Goal: Information Seeking & Learning: Learn about a topic

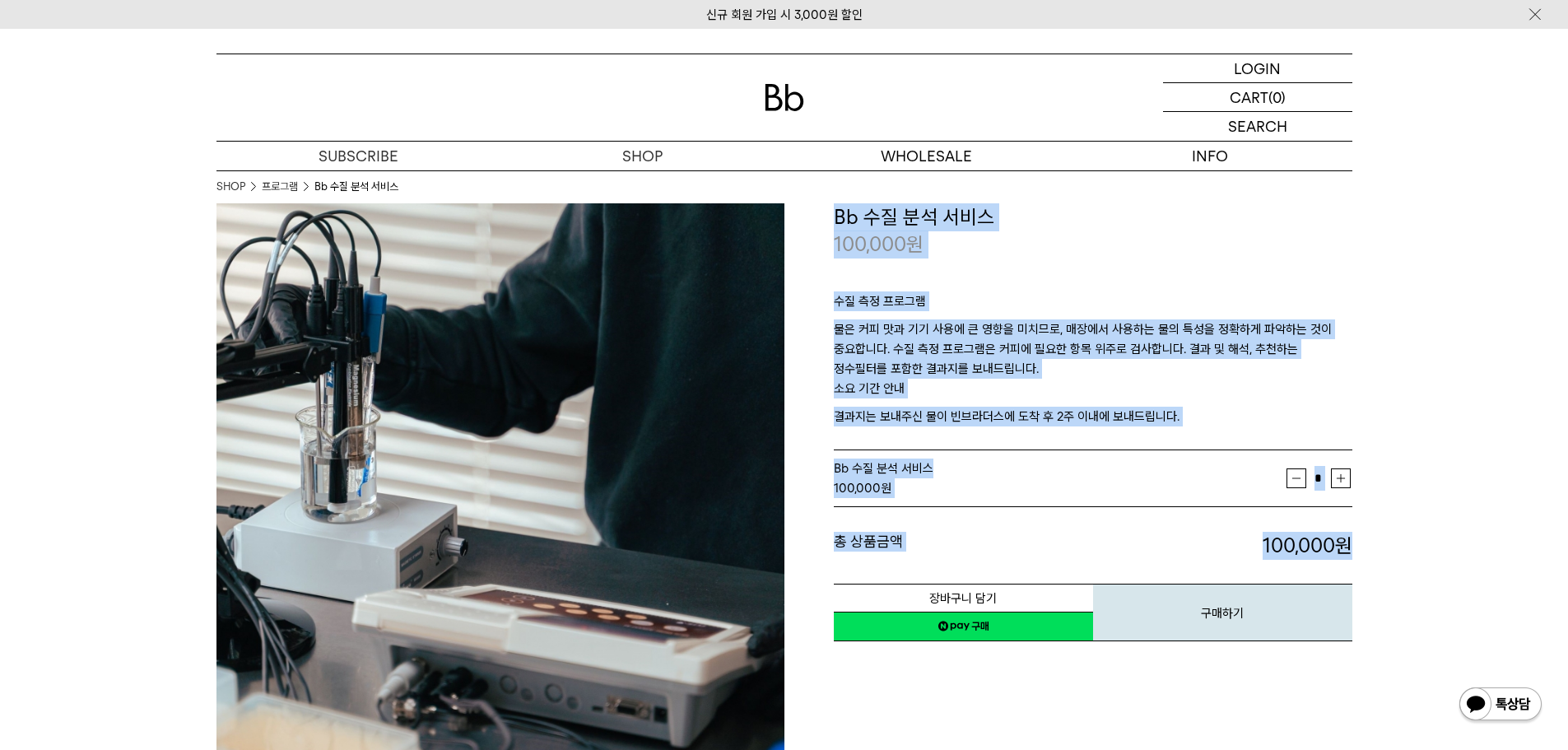
drag, startPoint x: 835, startPoint y: 226, endPoint x: 1460, endPoint y: 562, distance: 709.6
drag, startPoint x: 1382, startPoint y: 516, endPoint x: 741, endPoint y: 208, distance: 711.2
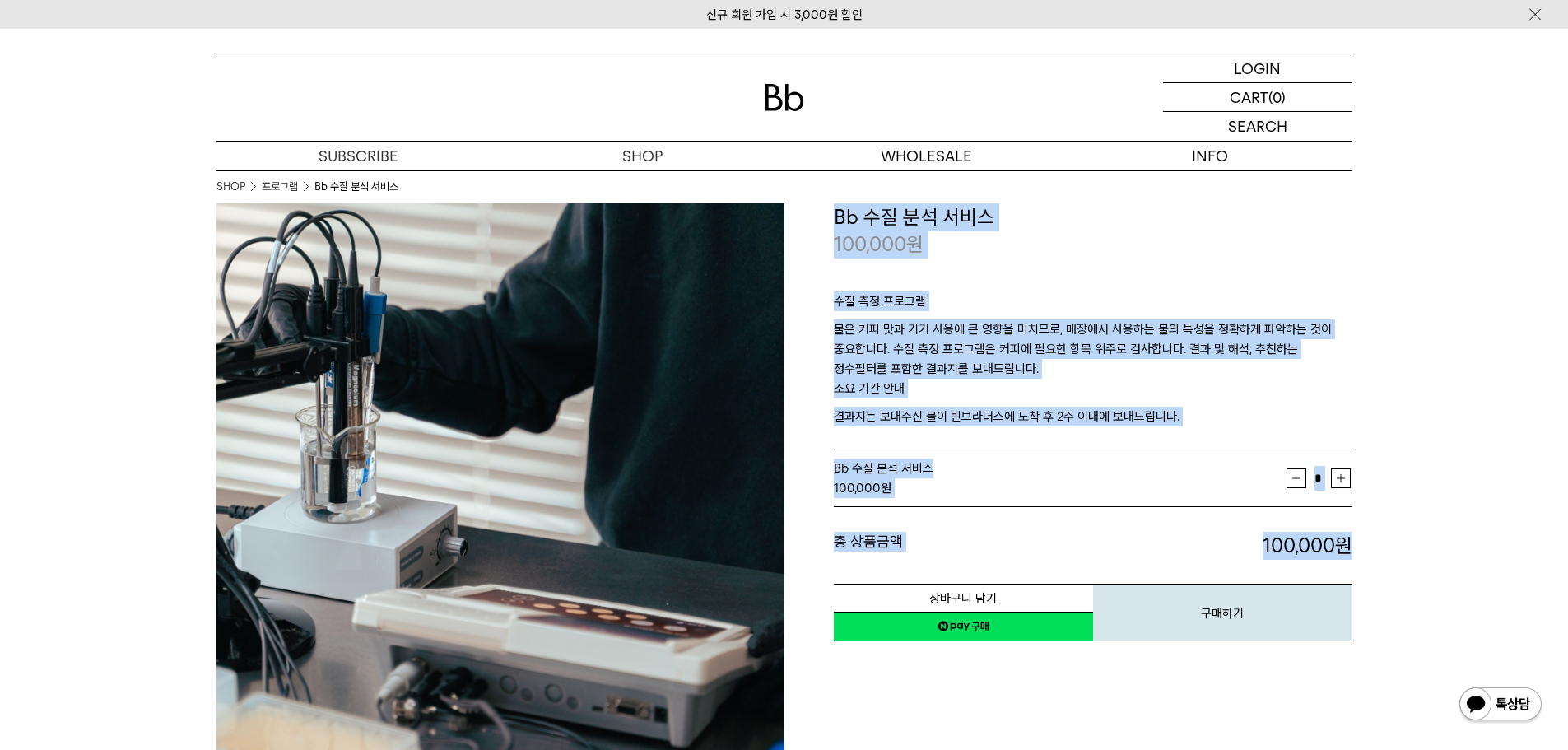
click at [1206, 243] on div "100,000 원" at bounding box center [1092, 243] width 518 height 28
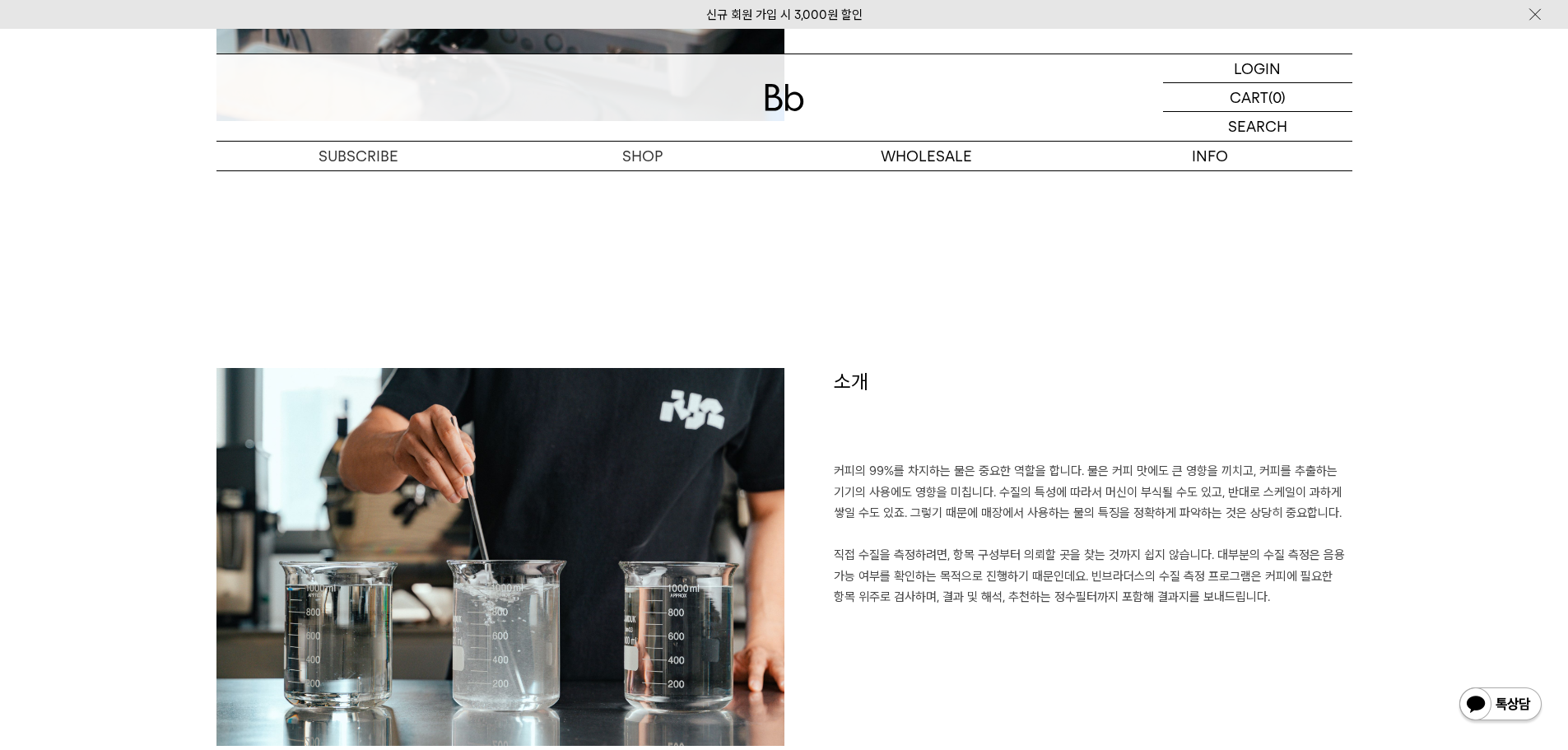
scroll to position [823, 0]
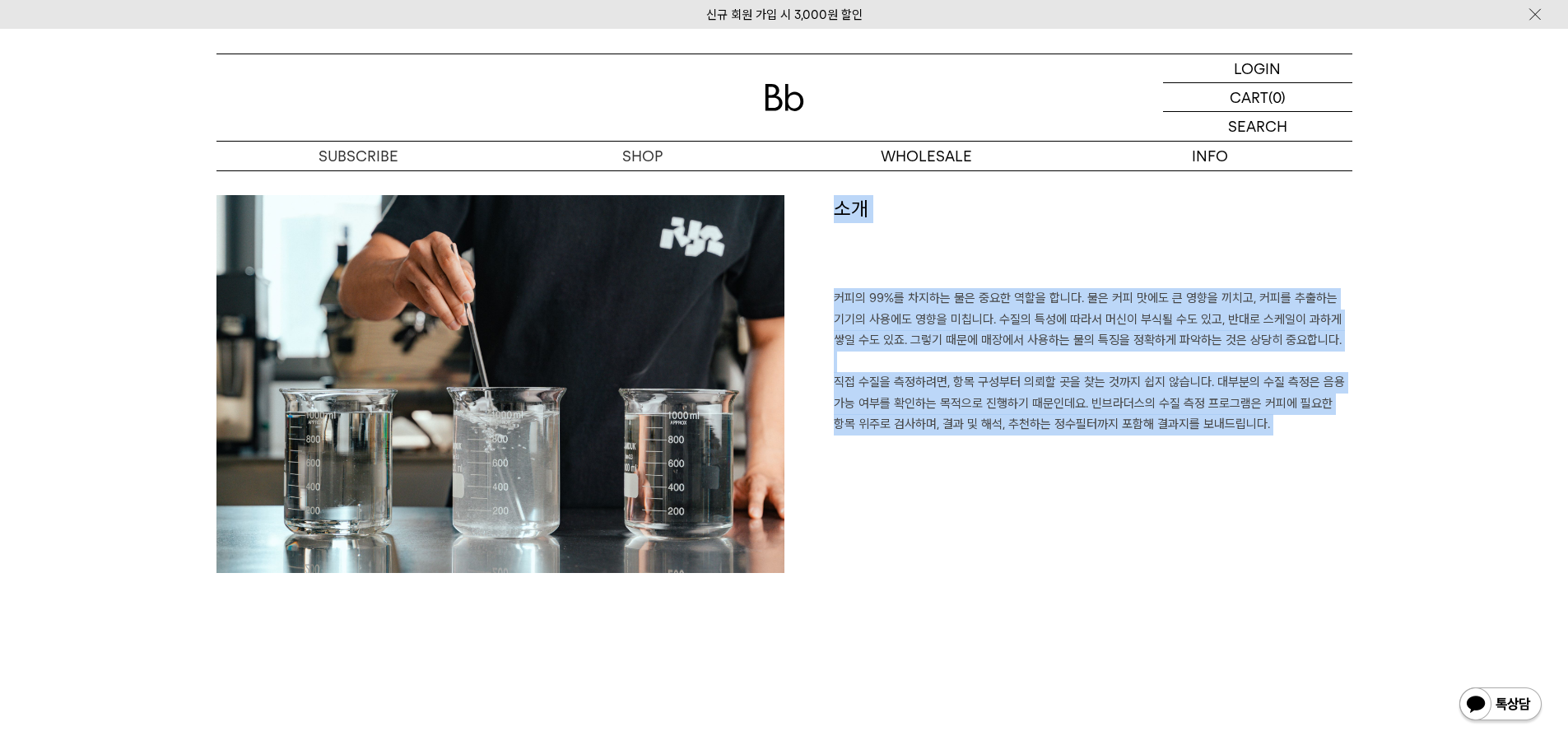
drag, startPoint x: 813, startPoint y: 205, endPoint x: 1283, endPoint y: 507, distance: 558.7
click at [1283, 507] on div "소개 커피의 99%를 차지하는 물은 중요한 역할을 합니다. 물은 커피 맛에도 큰 영향을 끼치고, 커피를 추출하는 기기의 사용에도 영향을 미칩니…" at bounding box center [1068, 392] width 567 height 394
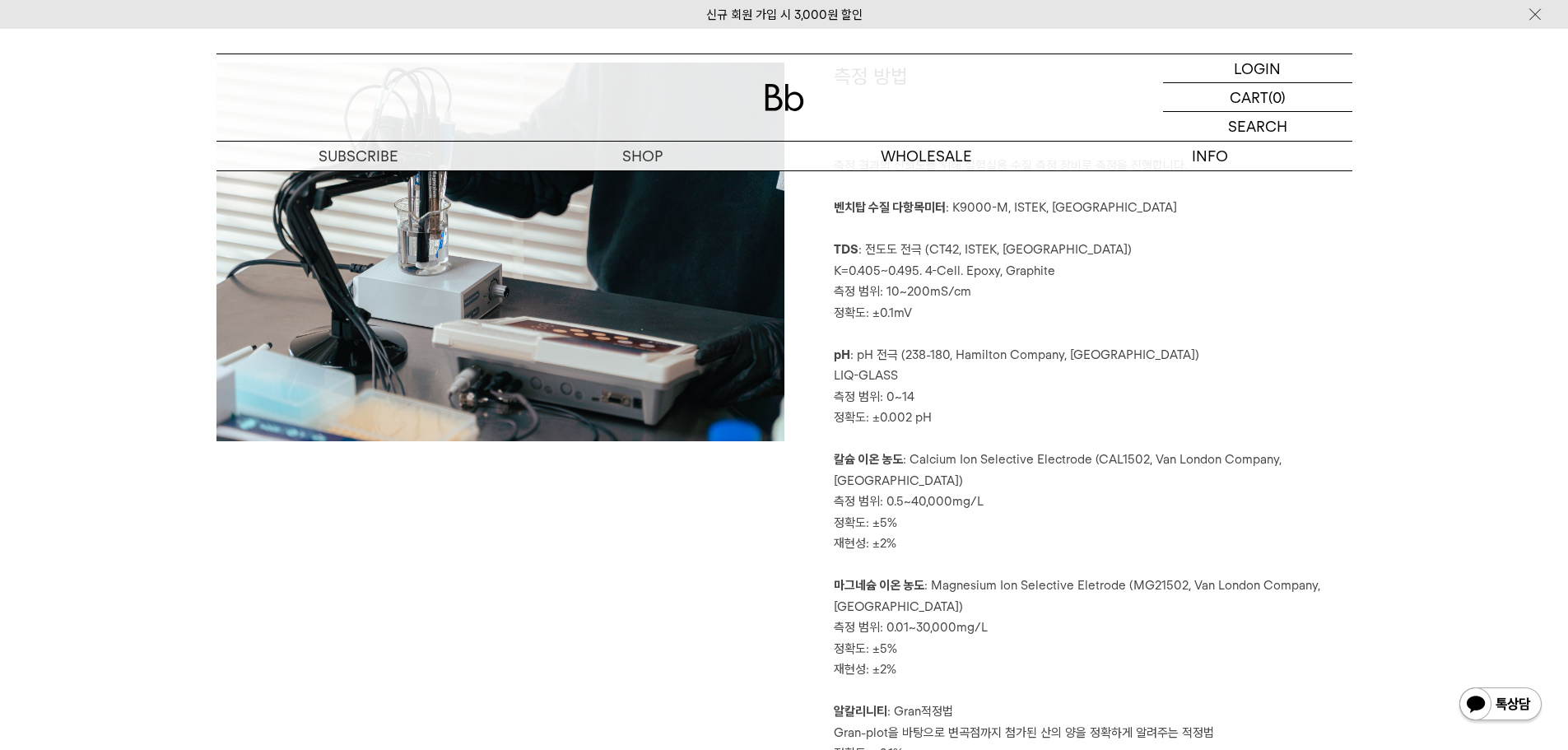
scroll to position [2195, 0]
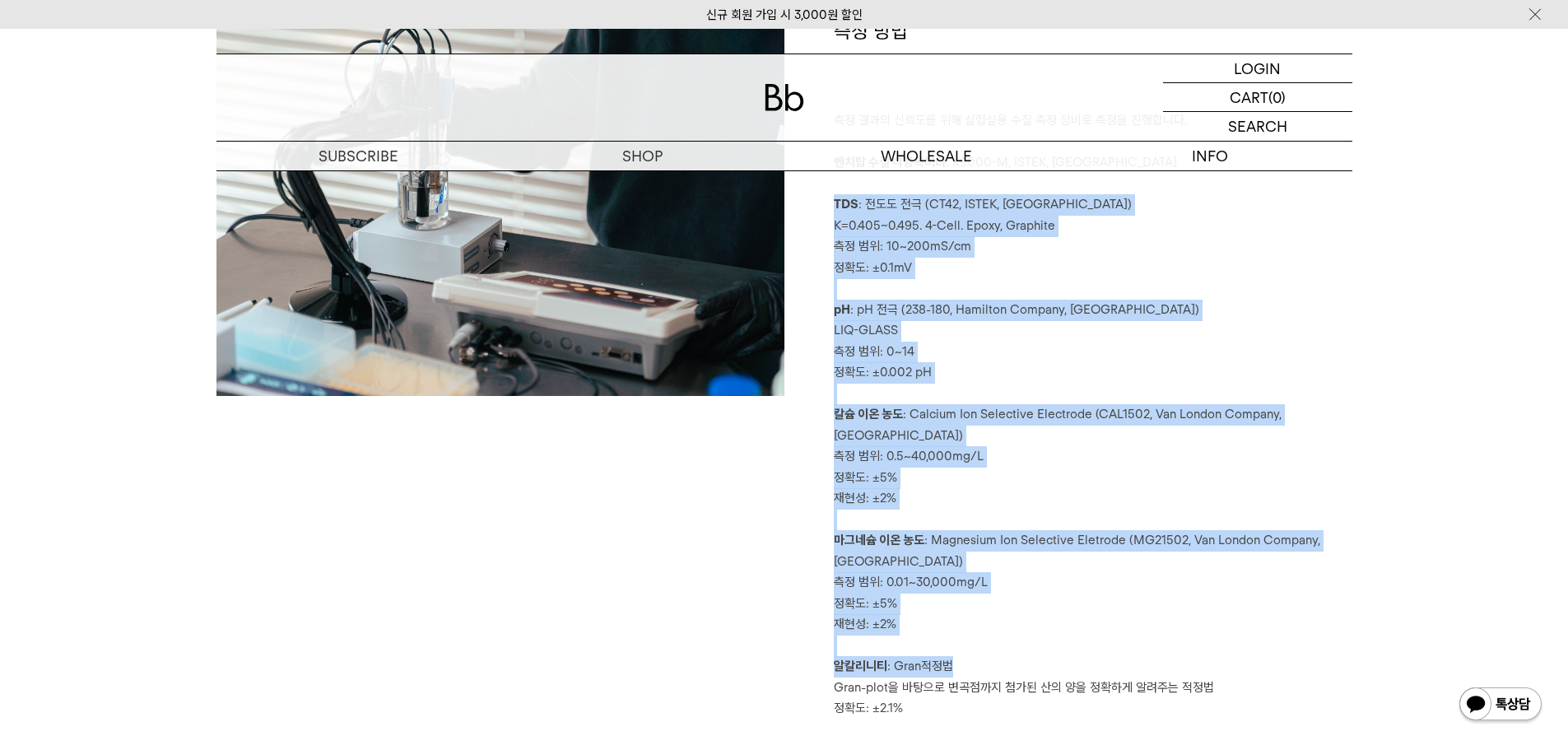
drag, startPoint x: 1094, startPoint y: 650, endPoint x: 805, endPoint y: 216, distance: 521.4
click at [802, 215] on div "측정 방법 측정 결과의 신뢰도를 위해 실험실용 수질 측정 장비로 측정을 진행합니다. 벤치탑 수질 다항목미터 : K9000-M, ISTEK, […" at bounding box center [1068, 368] width 567 height 702
click at [853, 241] on p "측정 결과의 신뢰도를 위해 실험실용 수질 측정 장비로 측정을 진행합니다. 벤치탑 수질 다항목미터 : K9000-M, ISTEK, [GEOGRA…" at bounding box center [1092, 414] width 518 height 609
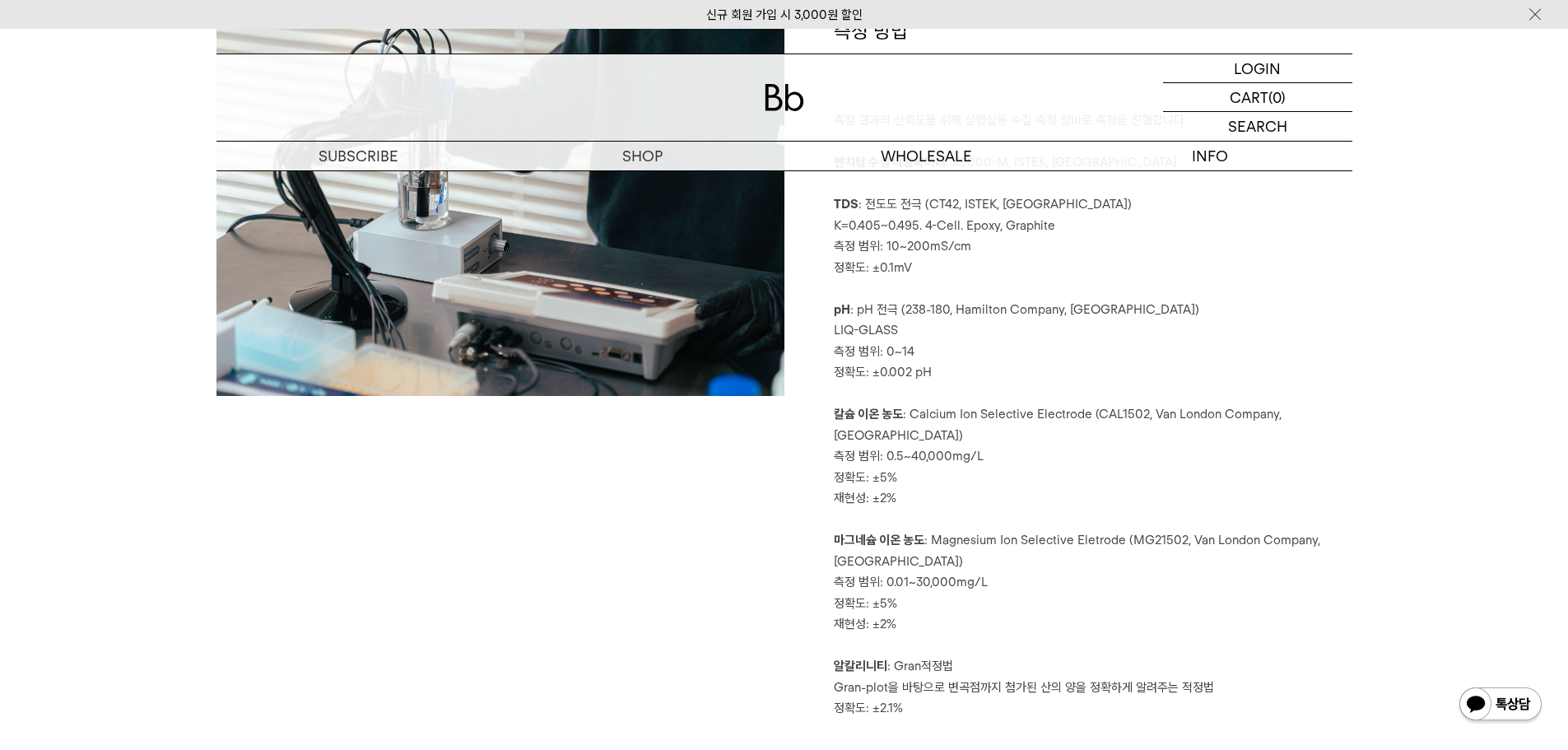
drag, startPoint x: 823, startPoint y: 207, endPoint x: 1257, endPoint y: 703, distance: 659.1
click at [1257, 703] on div "측정 방법 측정 결과의 신뢰도를 위해 실험실용 수질 측정 장비로 측정을 진행합니다. 벤치탑 수질 다항목미터 : K9000-M, ISTEK, […" at bounding box center [784, 450] width 1136 height 866
click at [1250, 665] on p "측정 결과의 신뢰도를 위해 실험실용 수질 측정 장비로 측정을 진행합니다. 벤치탑 수질 다항목미터 : K9000-M, ISTEK, [GEOGRA…" at bounding box center [1092, 414] width 518 height 609
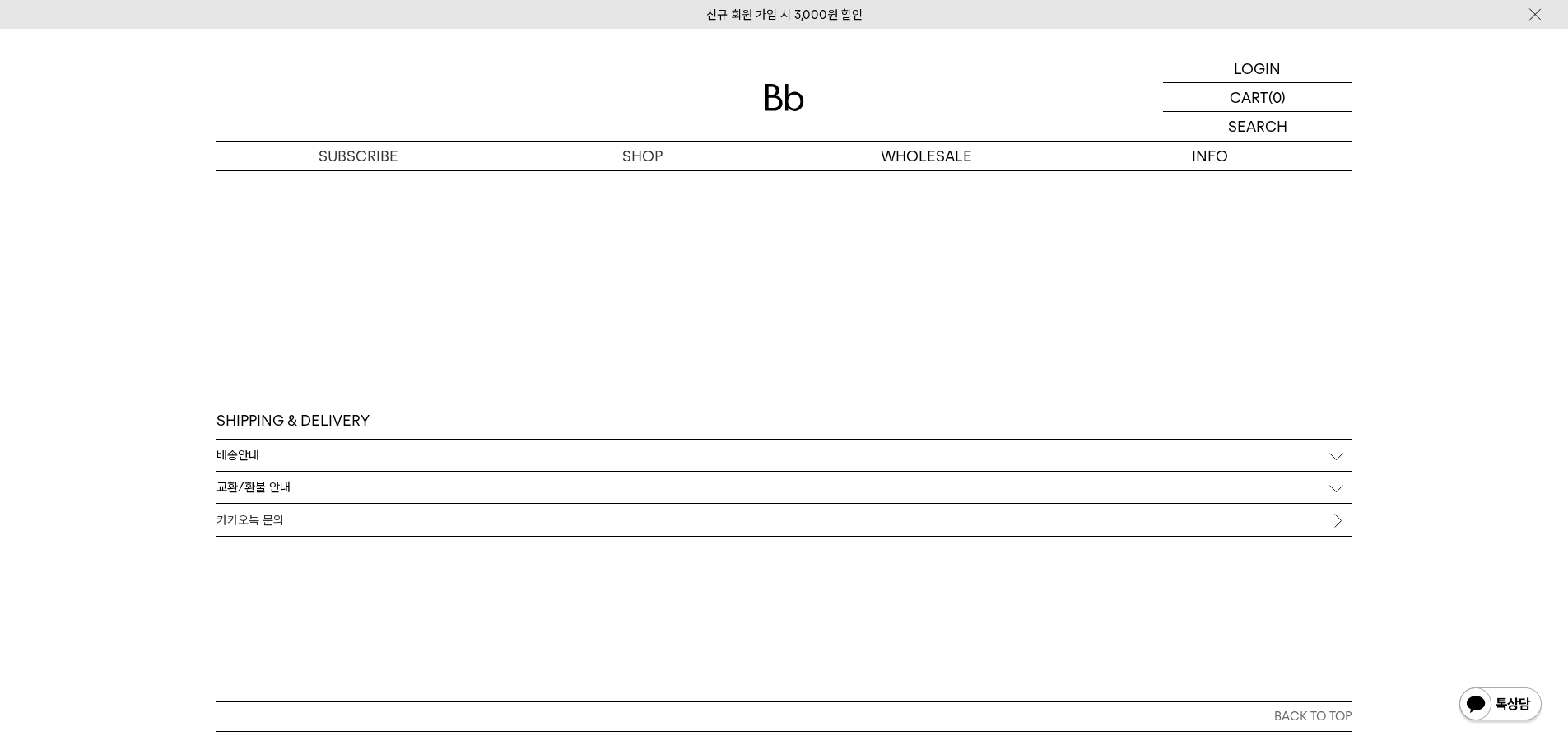
scroll to position [4375, 0]
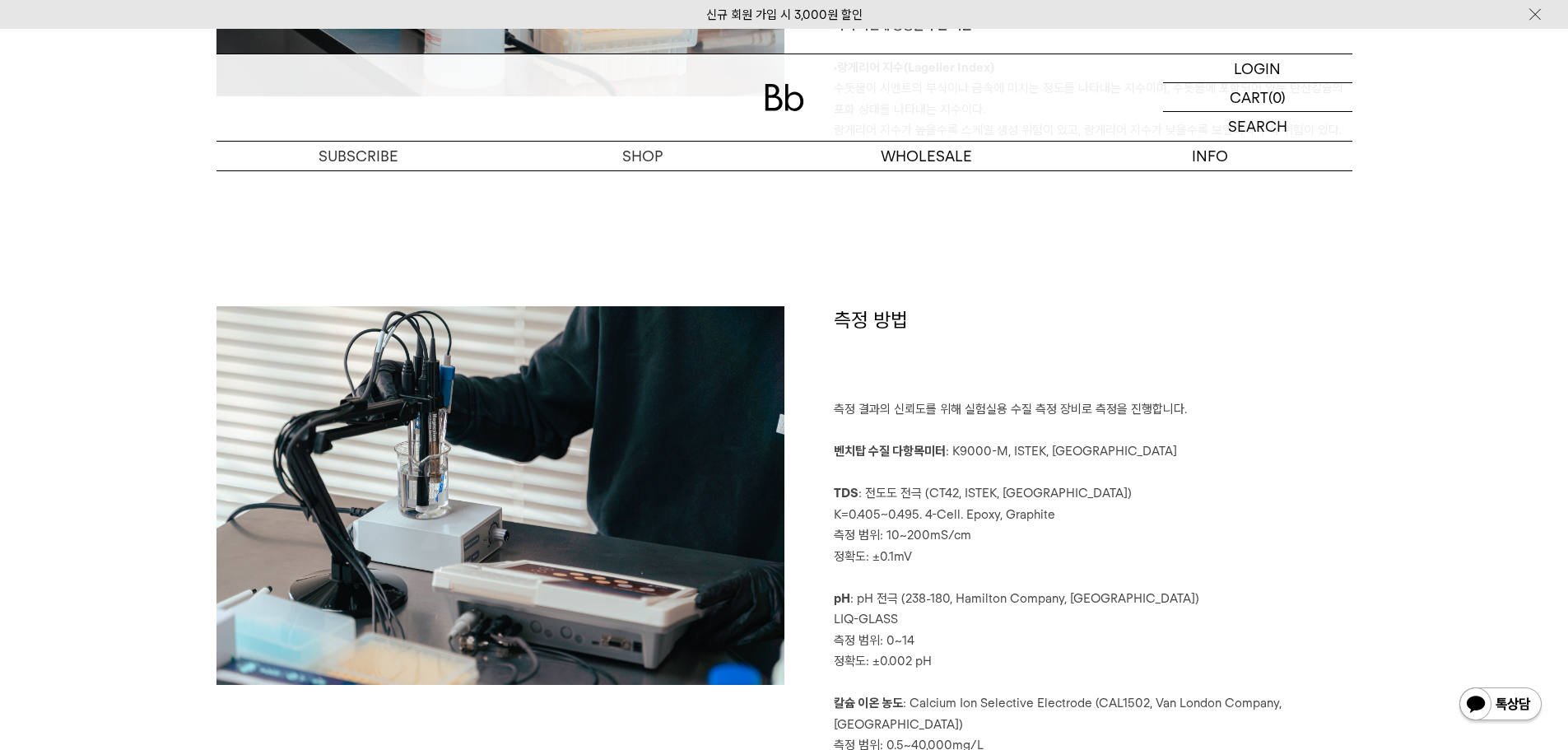
scroll to position [0, 0]
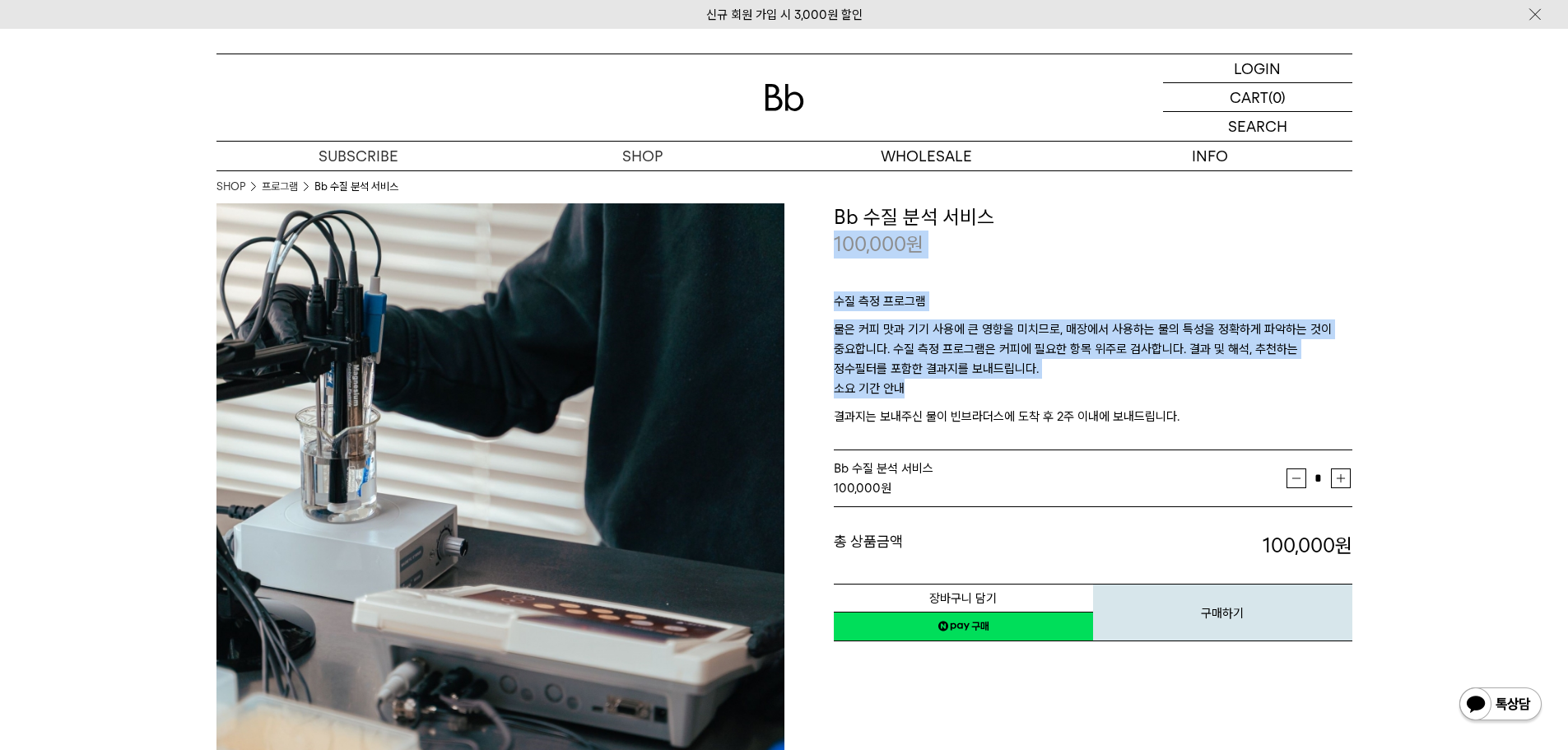
drag, startPoint x: 823, startPoint y: 234, endPoint x: 1205, endPoint y: 394, distance: 414.2
click at [1205, 394] on div "**********" at bounding box center [1068, 423] width 567 height 440
click at [1205, 394] on p "소요 기간 안내" at bounding box center [1092, 392] width 518 height 28
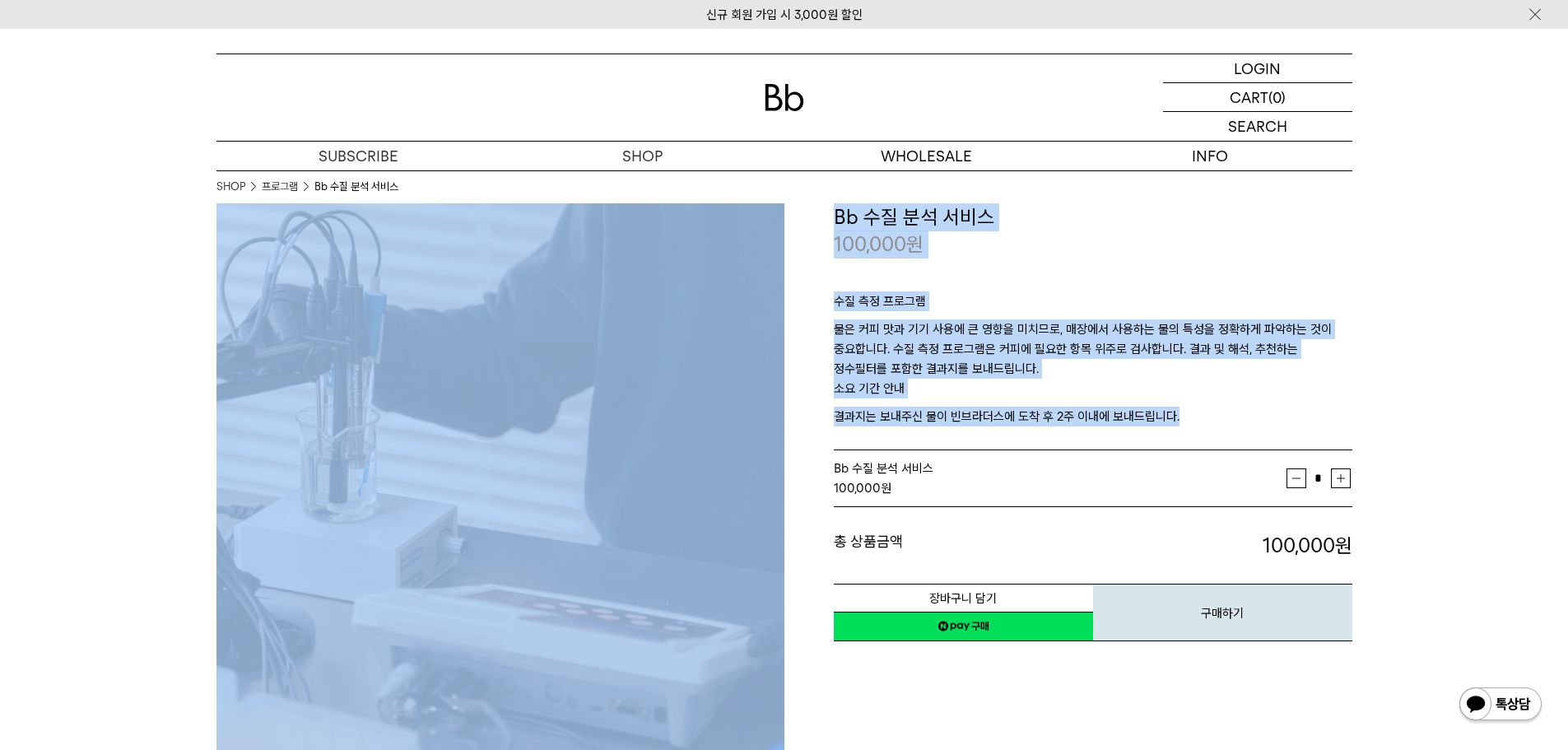
drag, startPoint x: 1198, startPoint y: 421, endPoint x: 831, endPoint y: 198, distance: 429.4
click at [1221, 297] on p "수질 측정 프로그램" at bounding box center [1092, 305] width 518 height 28
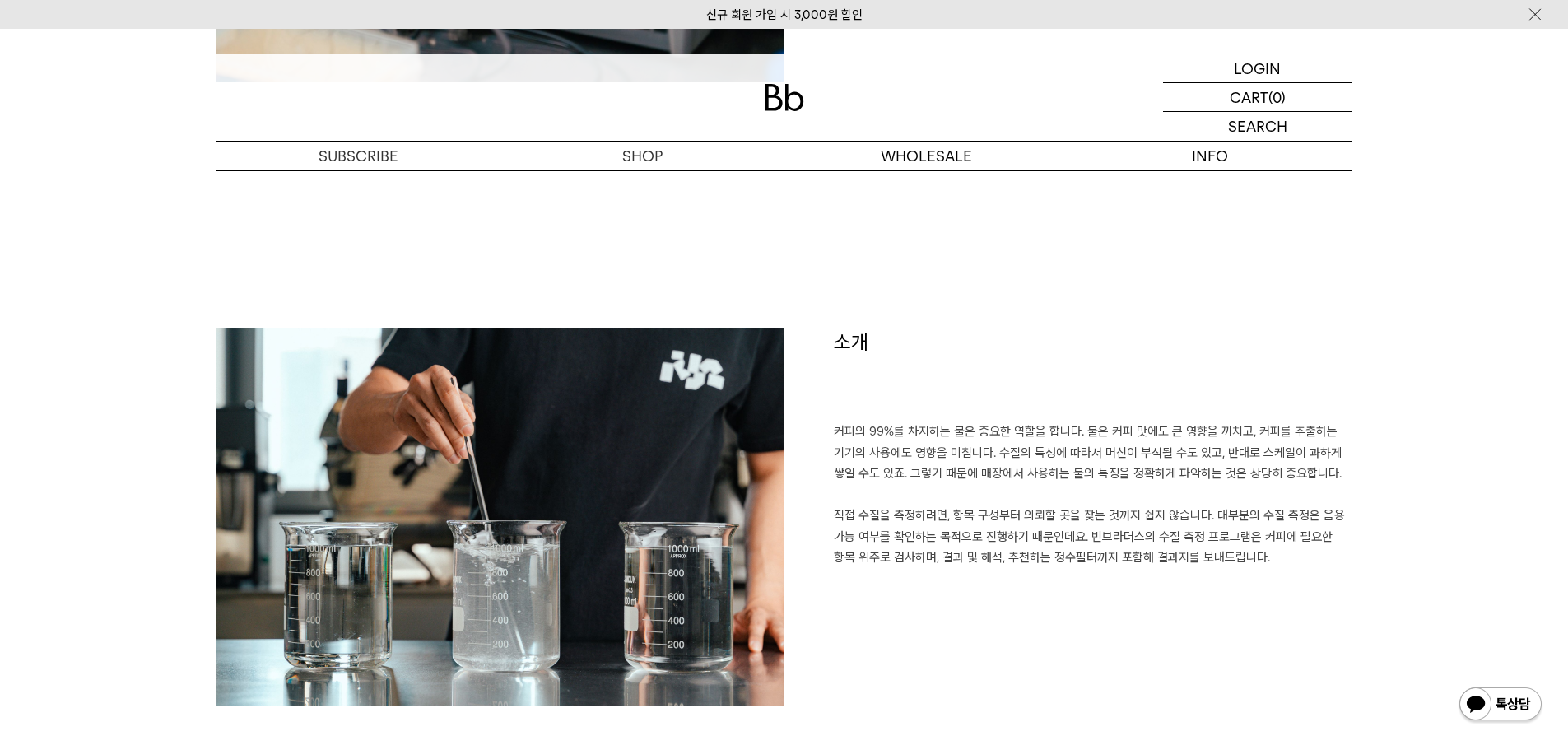
scroll to position [823, 0]
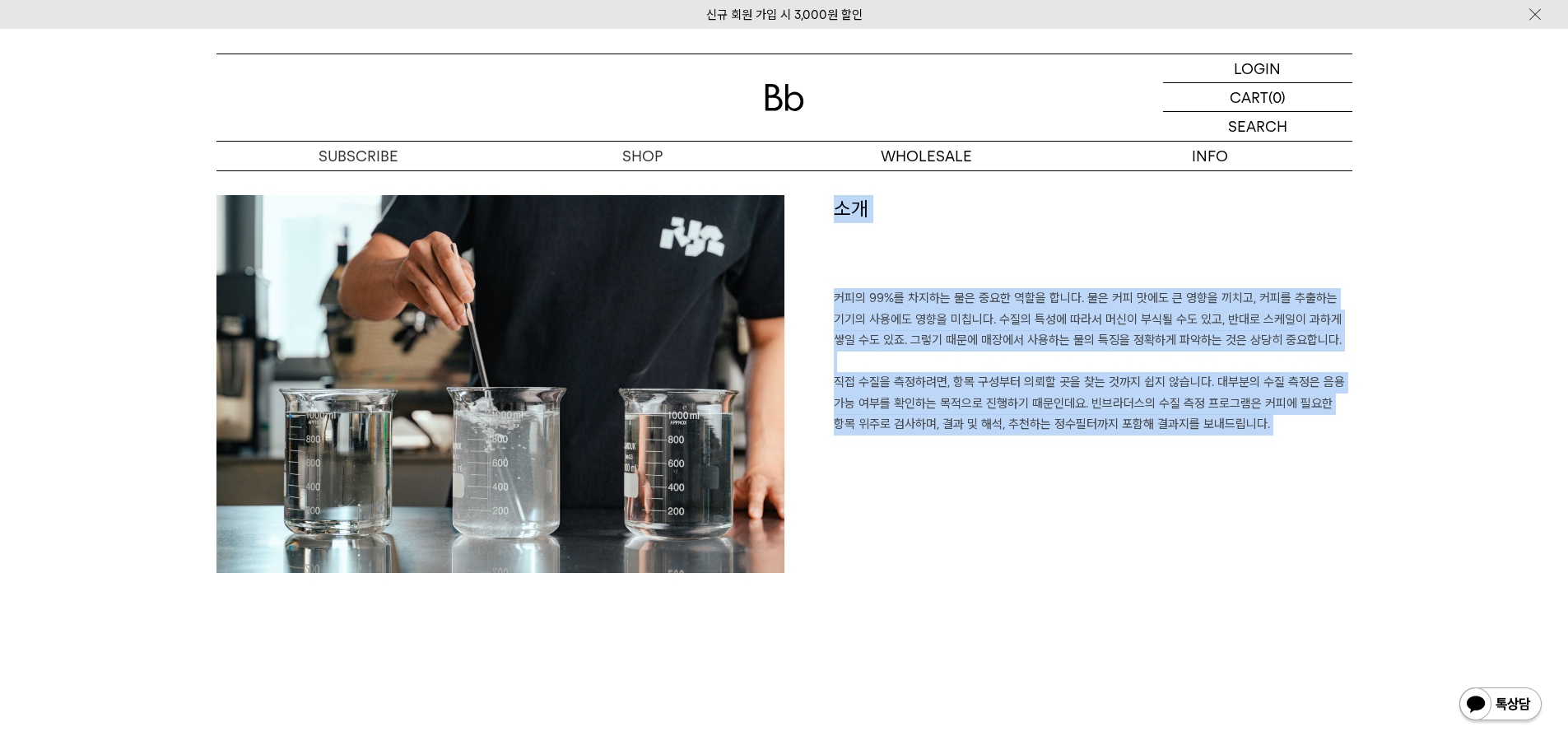
drag, startPoint x: 849, startPoint y: 211, endPoint x: 1337, endPoint y: 485, distance: 559.7
click at [1337, 485] on div "소개 커피의 99%를 차지하는 물은 중요한 역할을 합니다. 물은 커피 맛에도 큰 영향을 끼치고, 커피를 추출하는 기기의 사용에도 영향을 미칩니…" at bounding box center [1068, 392] width 567 height 394
drag, startPoint x: 1219, startPoint y: 439, endPoint x: 808, endPoint y: 239, distance: 457.1
click at [808, 239] on div "소개 커피의 99%를 차지하는 물은 중요한 역할을 합니다. 물은 커피 맛에도 큰 영향을 끼치고, 커피를 추출하는 기기의 사용에도 영향을 미칩니…" at bounding box center [1068, 392] width 567 height 394
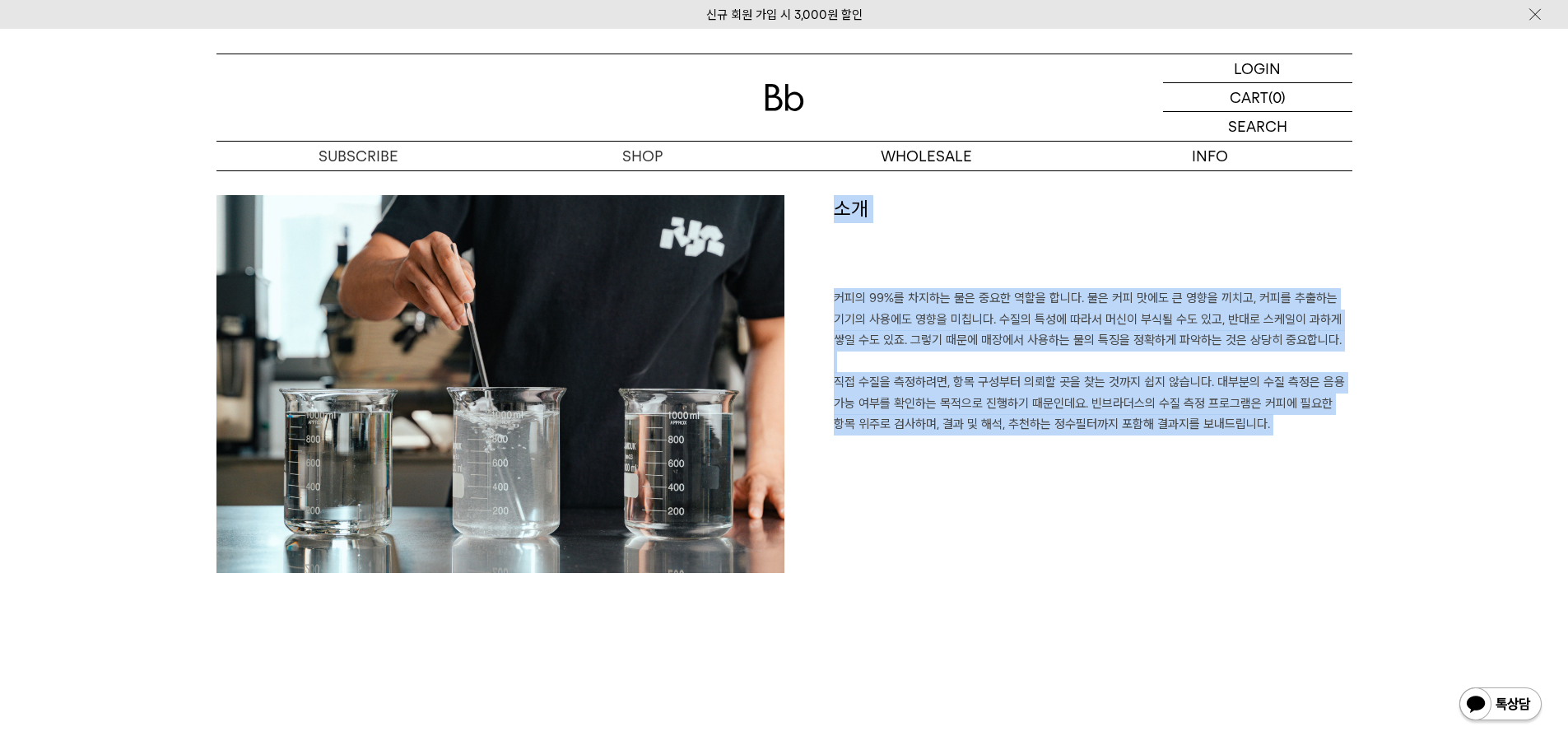
click at [1180, 400] on p "커피의 99%를 차지하는 물은 중요한 역할을 합니다. 물은 커피 맛에도 큰 영향을 끼치고, 커피를 추출하는 기기의 사용에도 영향을 미칩니다. …" at bounding box center [1092, 372] width 518 height 168
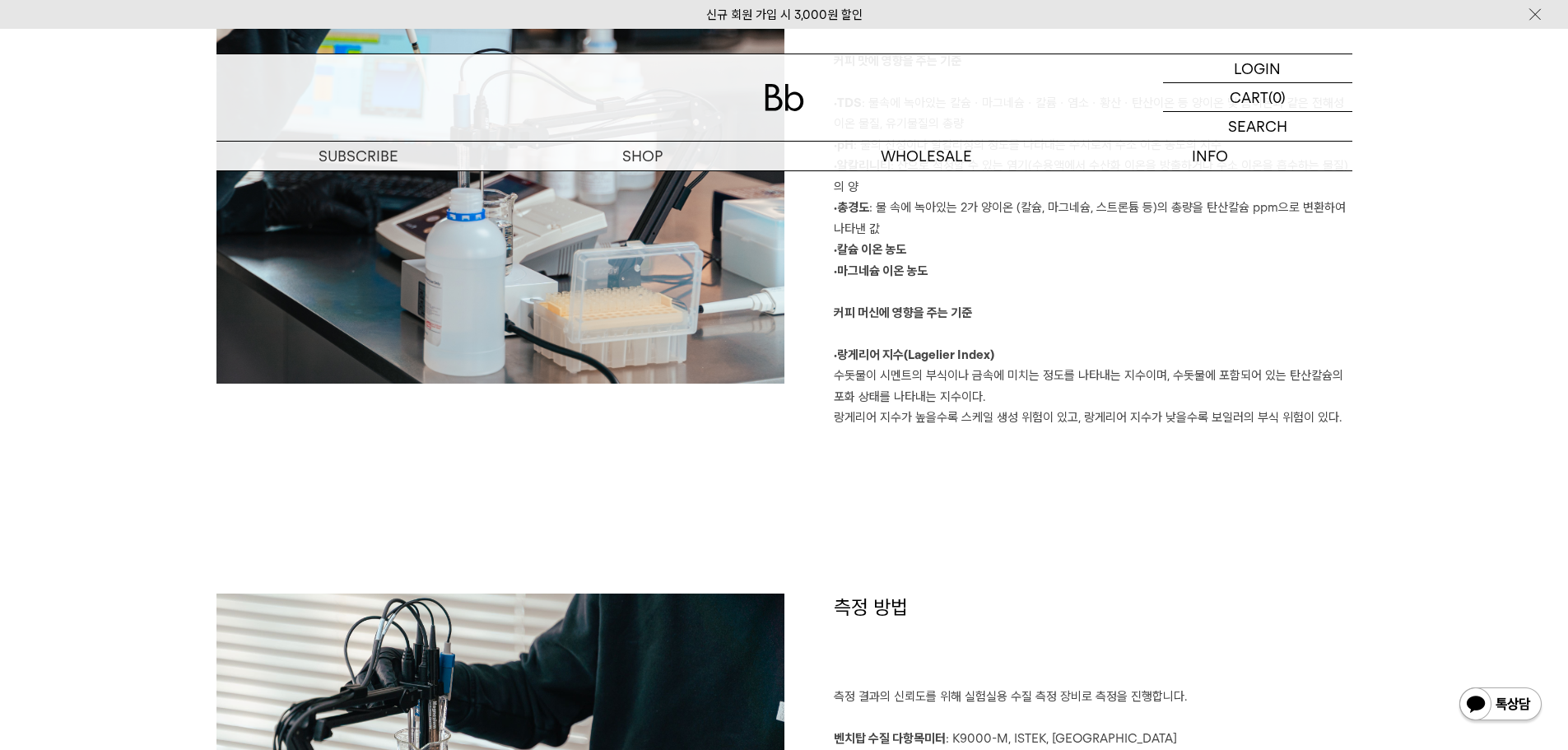
scroll to position [1646, 0]
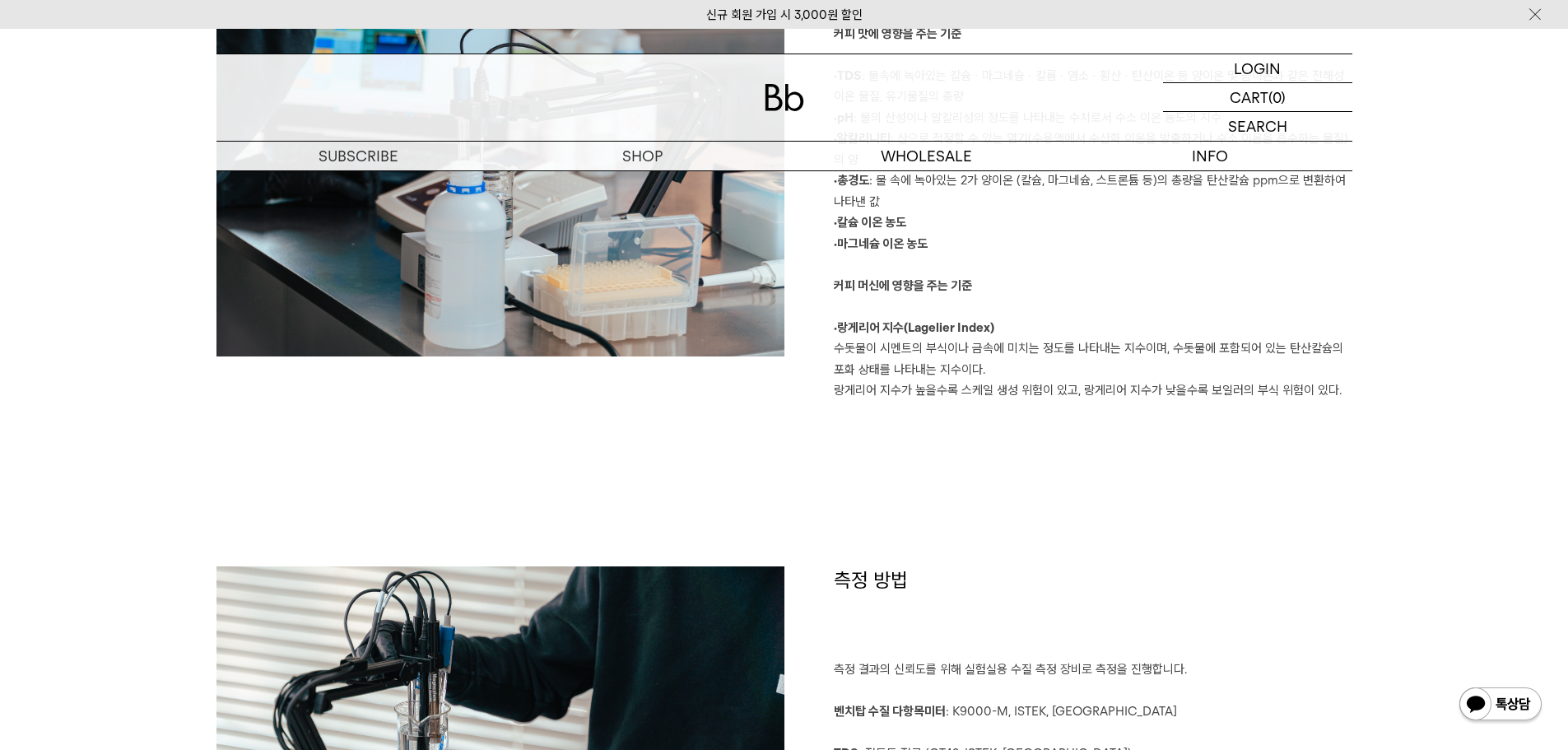
click at [1176, 492] on div "측정 항목 커피 맛에 영향을 주는 기준 ·TDS : 물속에 녹아있는 칼슘ㆍ마그네슘ㆍ칼륨ㆍ염소ㆍ황산ㆍ탄산이온 등 양이온 및 음이온과 같은 전해성…" at bounding box center [784, 248] width 1136 height 636
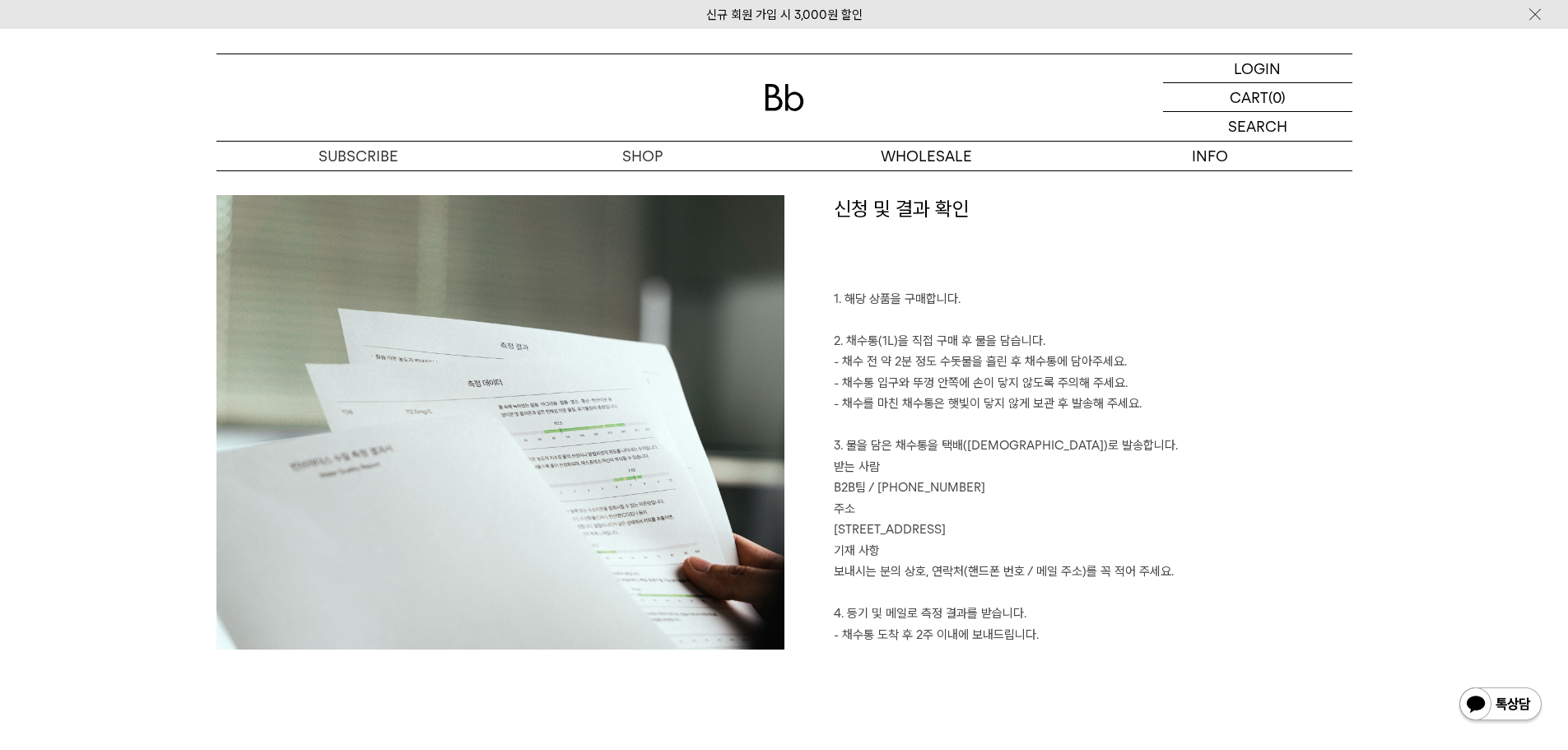
scroll to position [3018, 0]
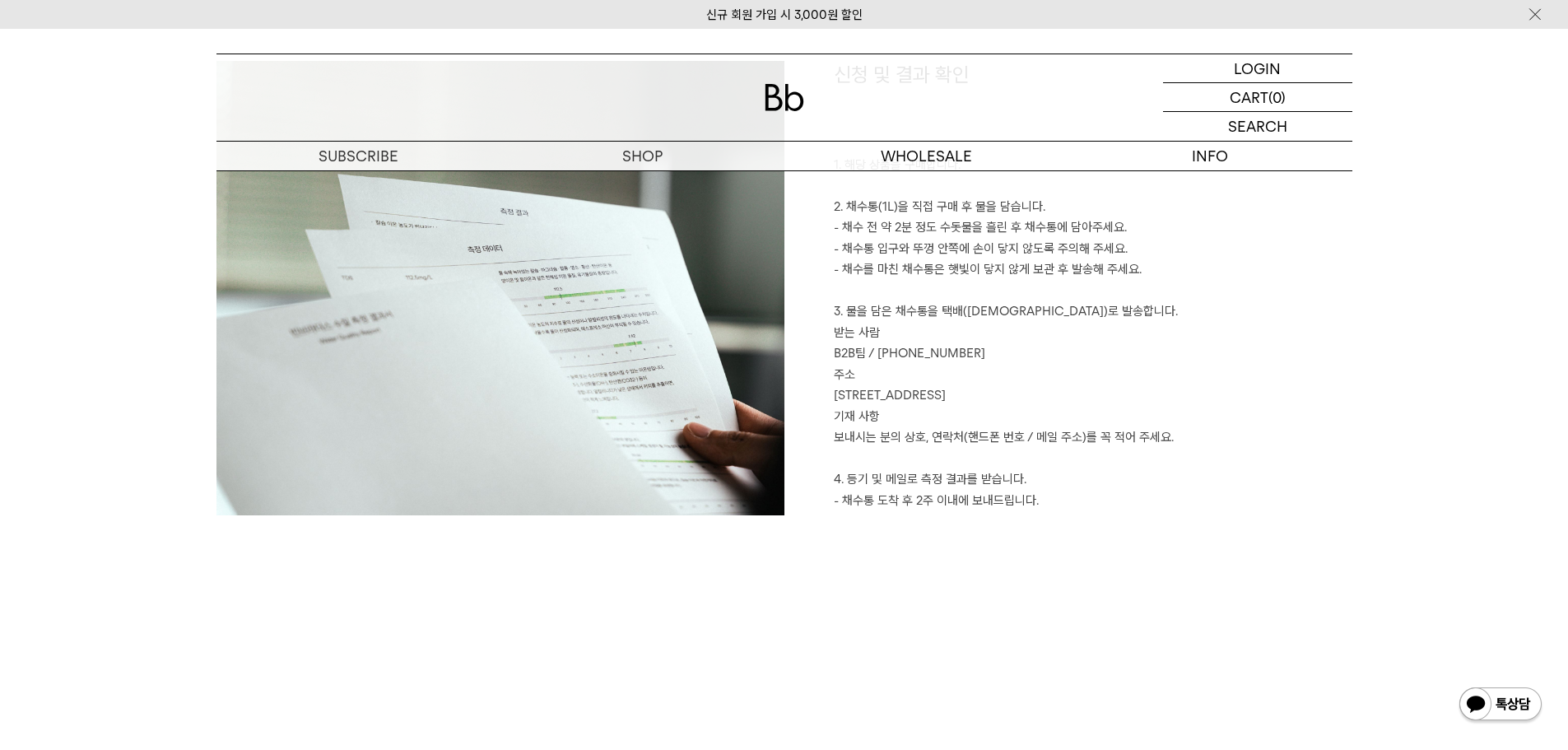
click at [1176, 492] on p "1. 해당 상품을 구매합니다. 2. 채수통(1L)을 직접 구매 후 물을 담습니다. - 채수 전 약 2분 정도 수돗물을 흘린 후 채수통에 담아주…" at bounding box center [1092, 344] width 518 height 378
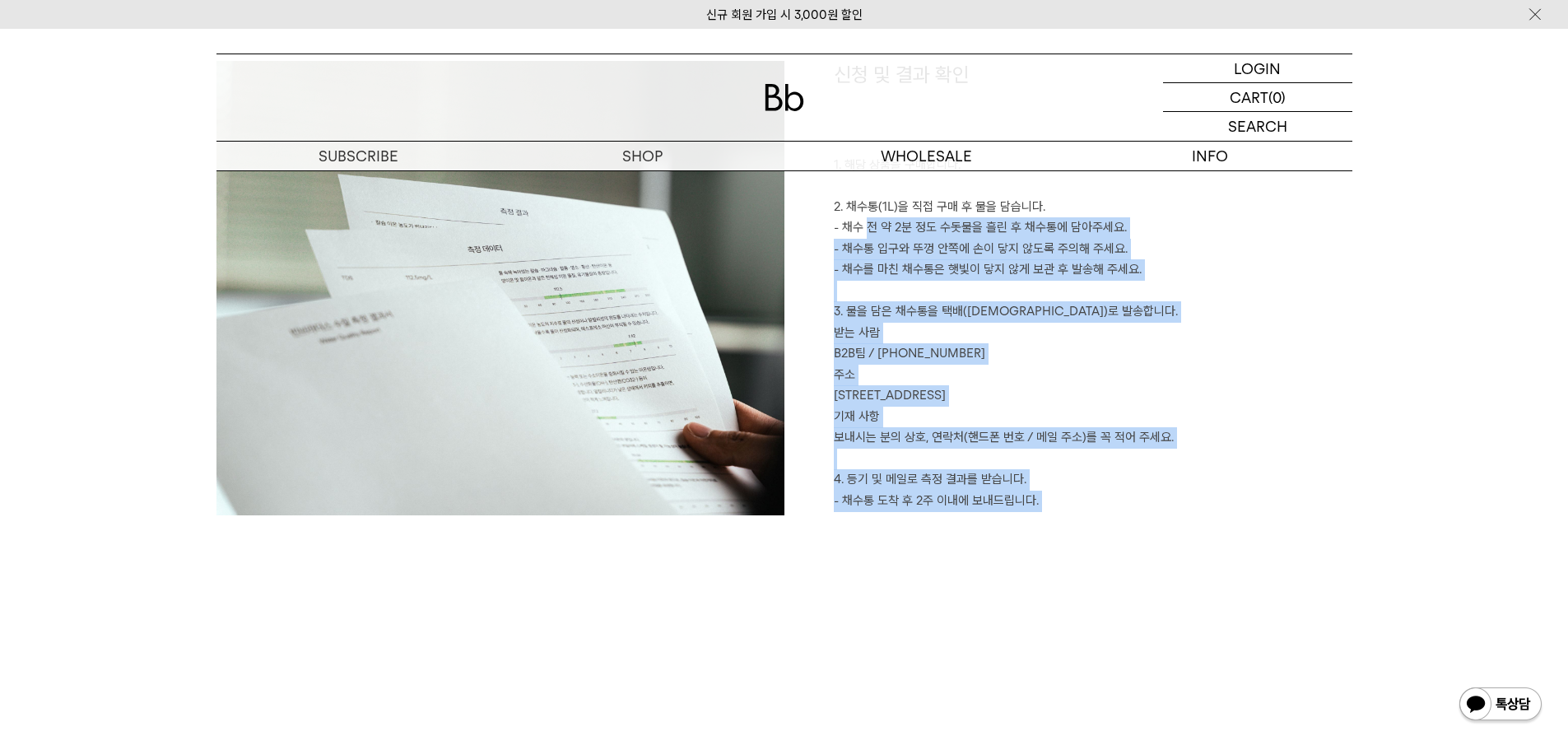
drag, startPoint x: 937, startPoint y: 376, endPoint x: 826, endPoint y: 196, distance: 211.5
click at [826, 197] on div "신청 및 결과 확인 1. 해당 상품을 구매합니다. 2. 채수통(1L)을 직접 구매 후 물을 담습니다. - 채수 전 약 2분 정도 수돗물을 흘린…" at bounding box center [1068, 303] width 567 height 486
click at [1308, 360] on p "1. 해당 상품을 구매합니다. 2. 채수통(1L)을 직접 구매 후 물을 담습니다. - 채수 전 약 2분 정도 수돗물을 흘린 후 채수통에 담아주…" at bounding box center [1092, 344] width 518 height 378
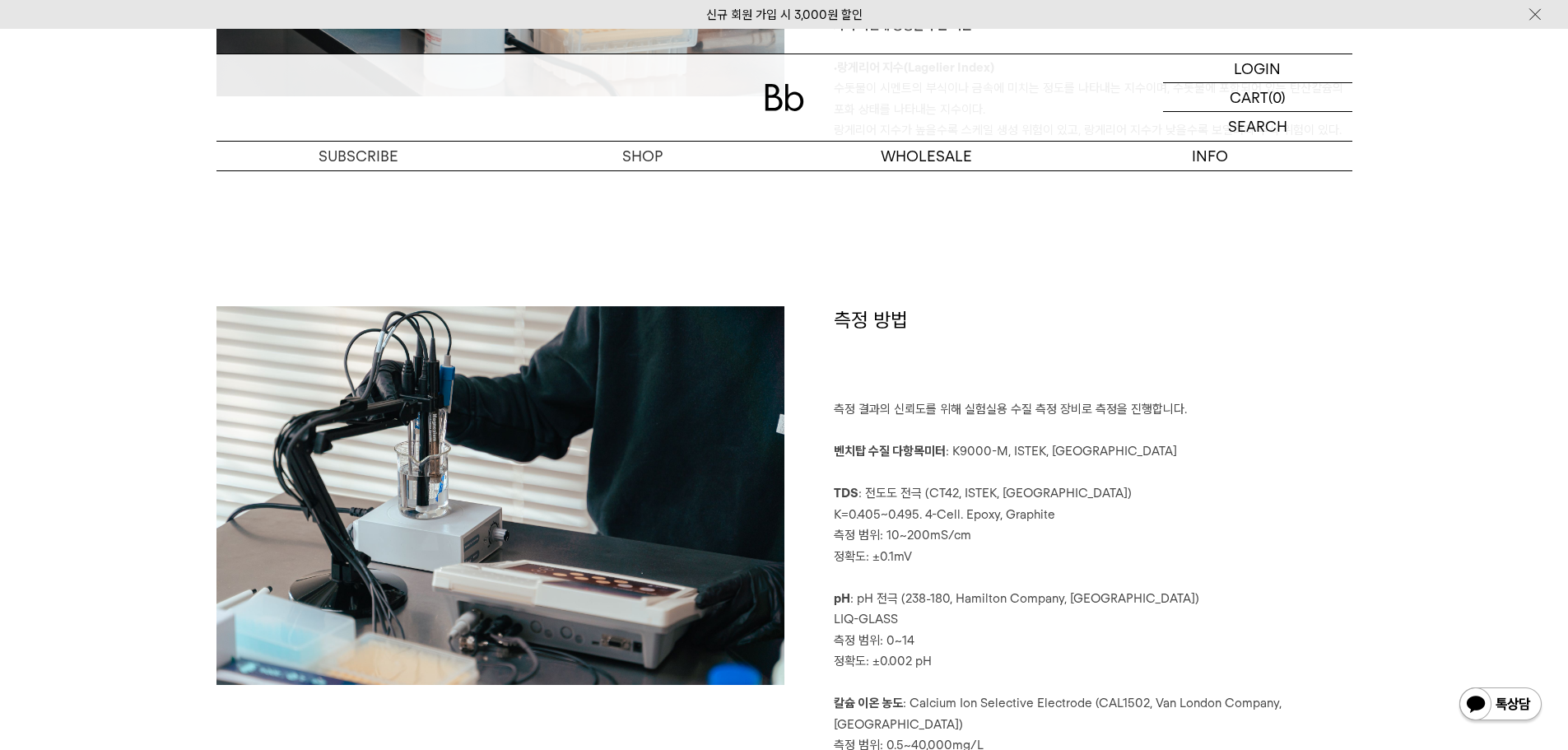
scroll to position [0, 0]
